Goal: Connect with others: Connect with other users

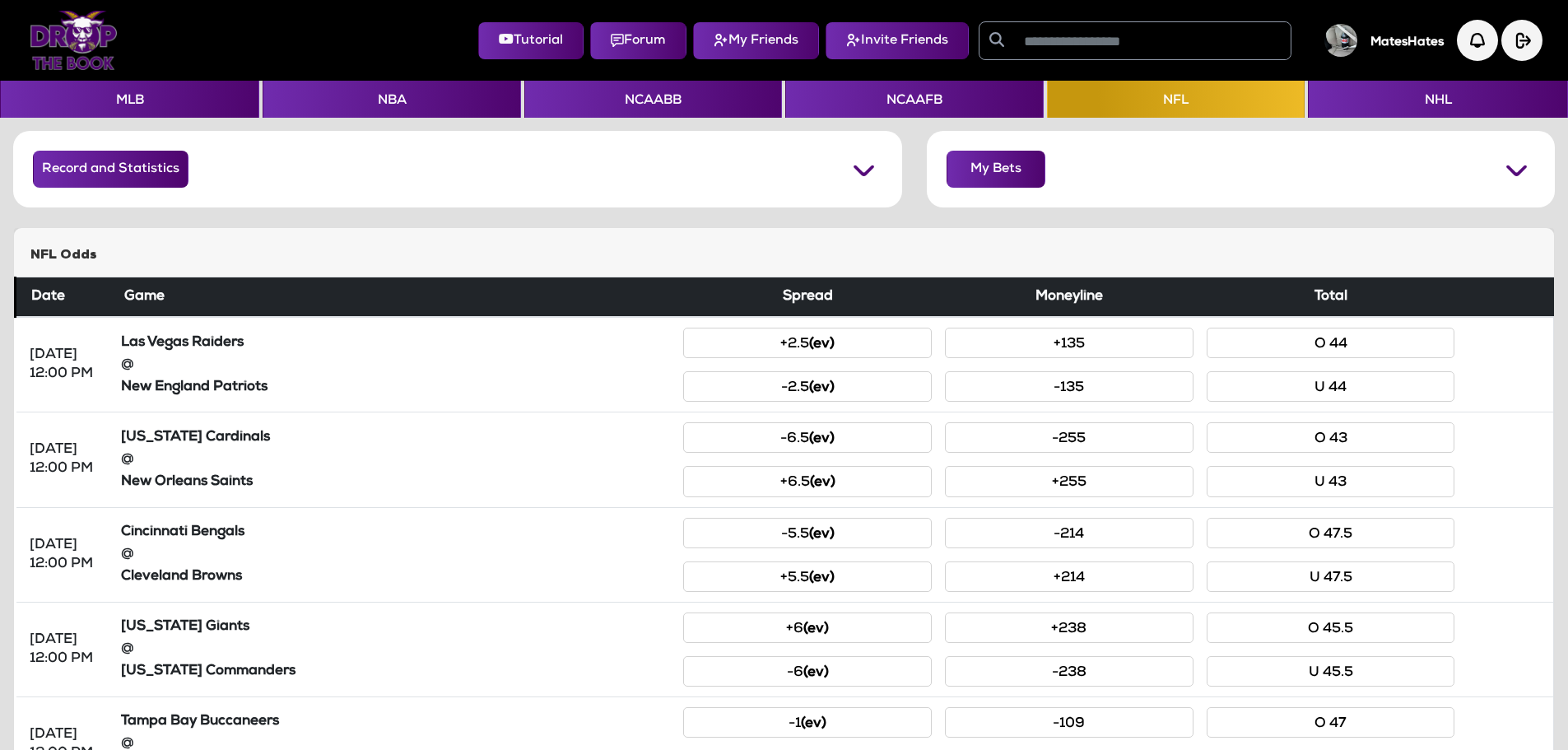
click at [1050, 42] on input "text" at bounding box center [1153, 41] width 276 height 38
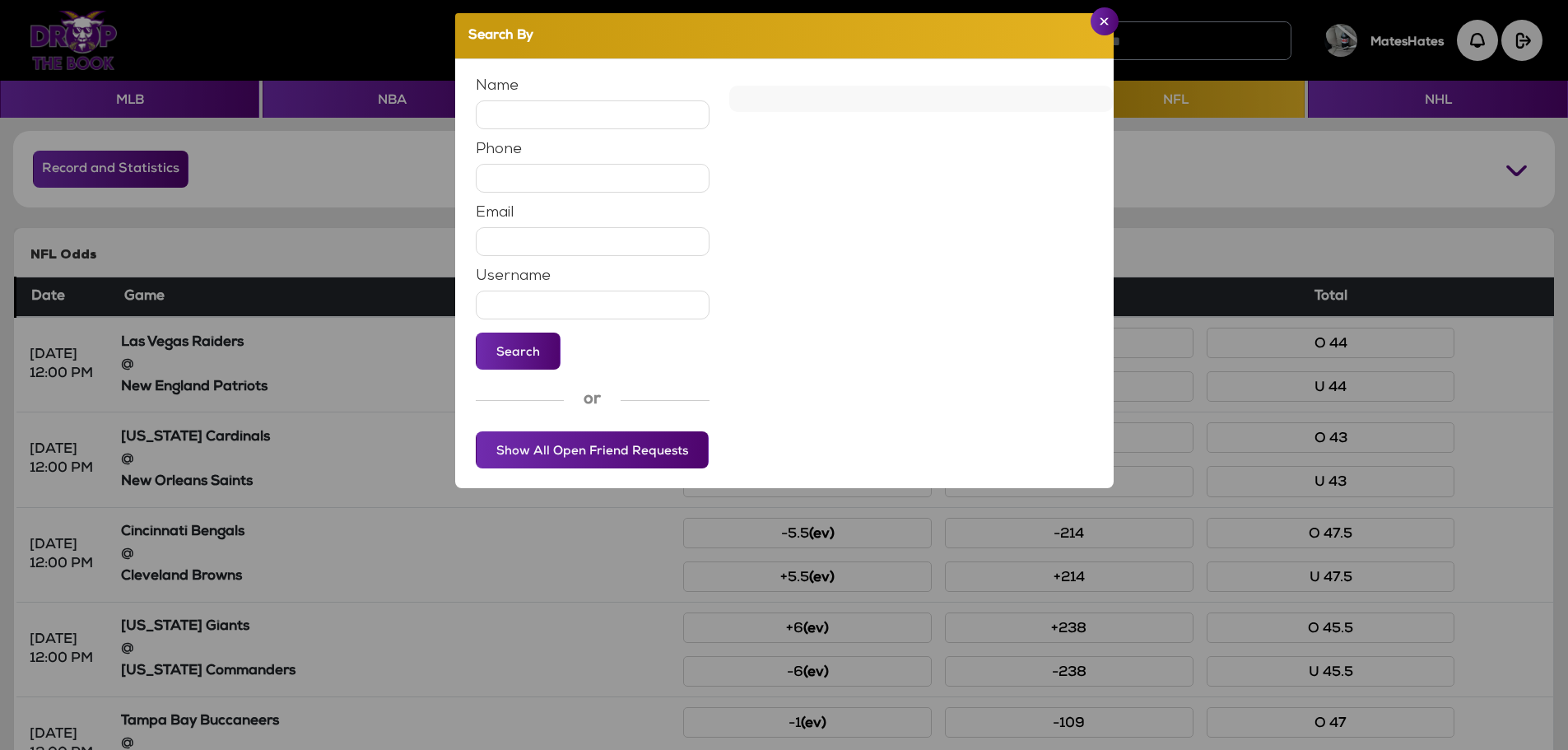
click at [598, 114] on input "text" at bounding box center [593, 114] width 235 height 29
type input "**********"
click at [510, 352] on button "Search" at bounding box center [518, 351] width 85 height 38
click at [1102, 26] on img "Close" at bounding box center [1103, 22] width 9 height 8
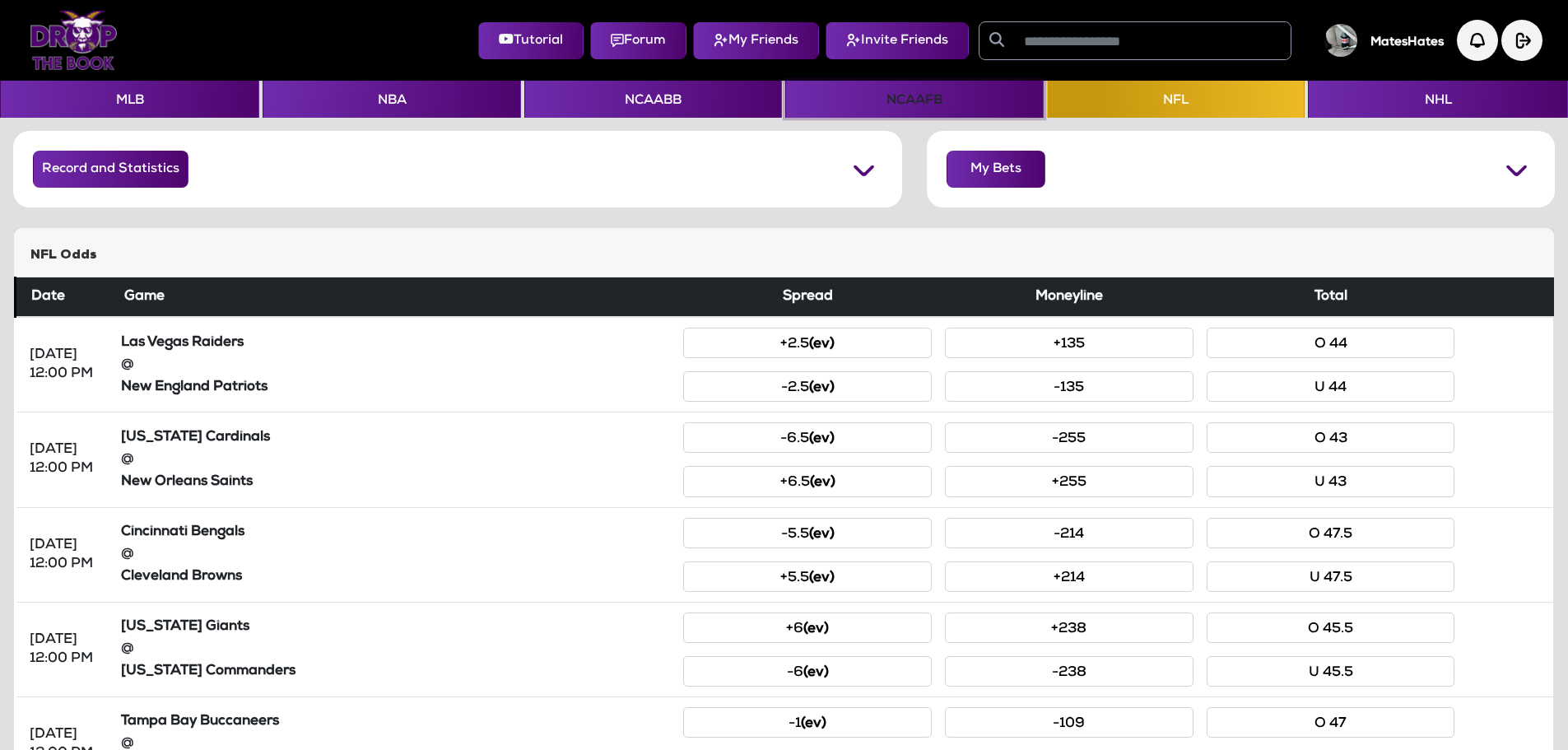
click at [877, 104] on button "NCAAFB" at bounding box center [914, 100] width 258 height 38
